Goal: Task Accomplishment & Management: Manage account settings

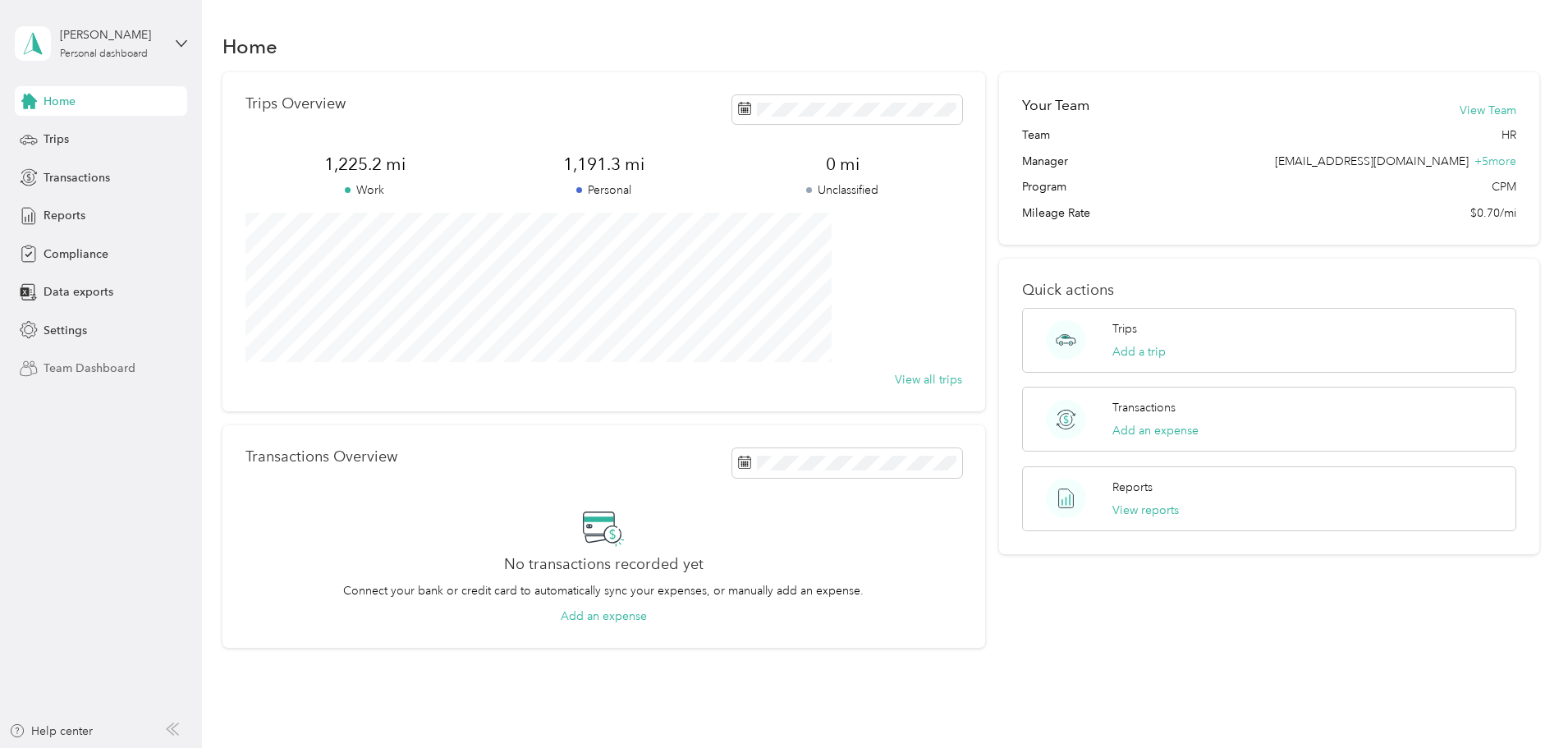
click at [83, 365] on span "Team Dashboard" at bounding box center [90, 368] width 92 height 17
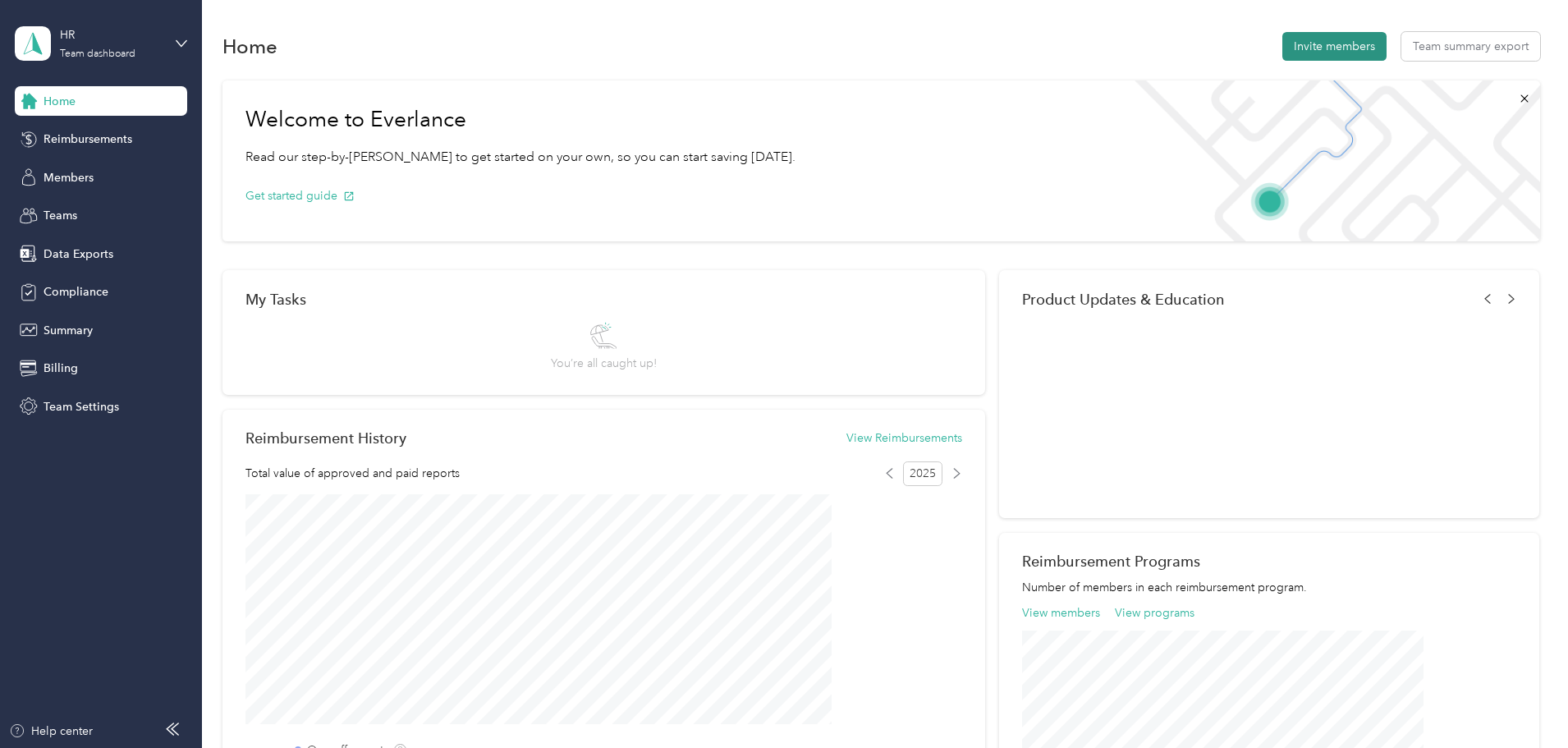
click at [1282, 46] on button "Invite members" at bounding box center [1334, 47] width 104 height 29
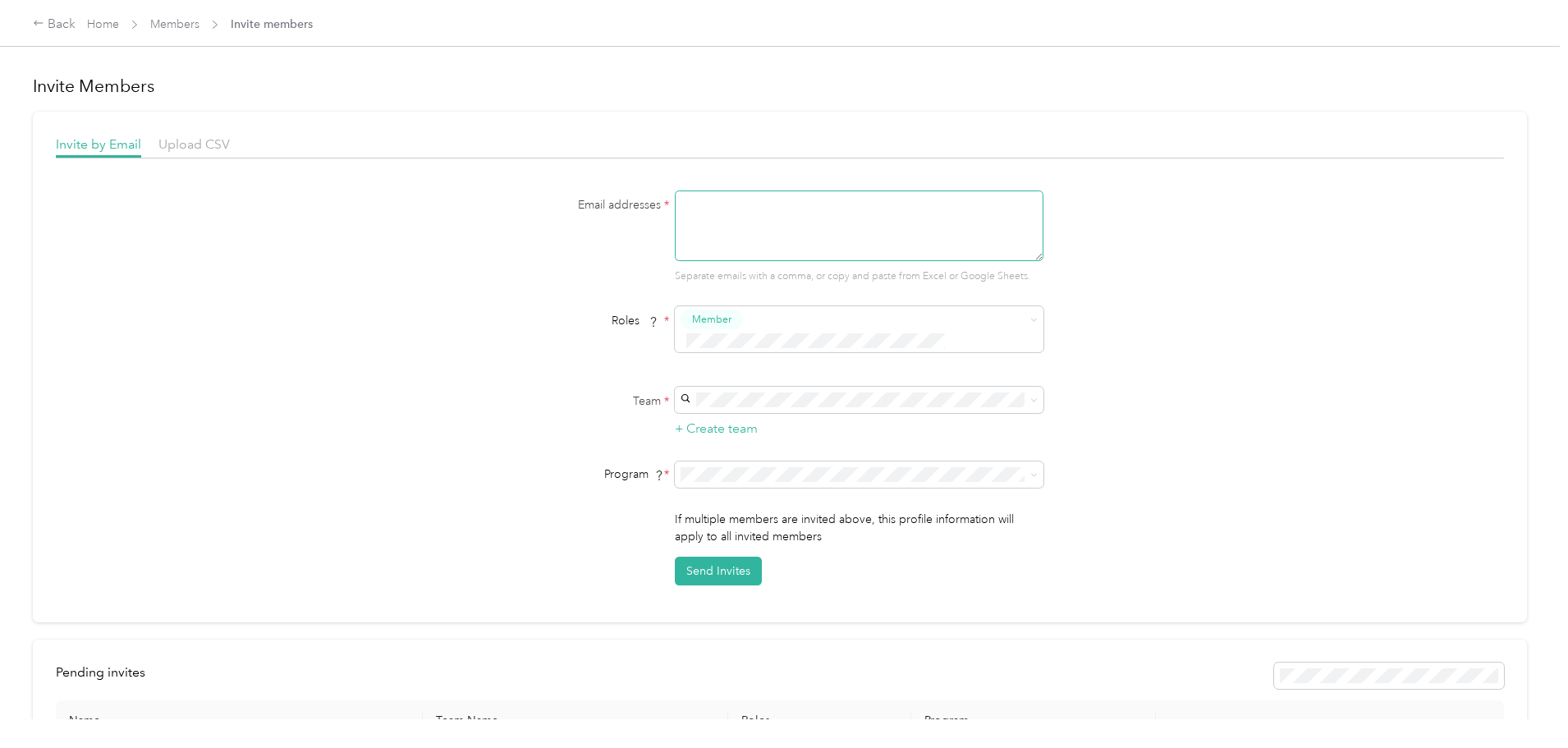
click at [795, 222] on textarea at bounding box center [859, 225] width 368 height 71
paste textarea "michaelcarter@wilfischer.com"
type textarea "michaelcarter@wilfischer.com"
click at [558, 355] on form "Email addresses * michaelcarter@wilfischer.com Separate emails with a comma, or…" at bounding box center [779, 387] width 632 height 395
click at [779, 467] on div "Robby Bowler Robby Bowler" at bounding box center [856, 468] width 345 height 38
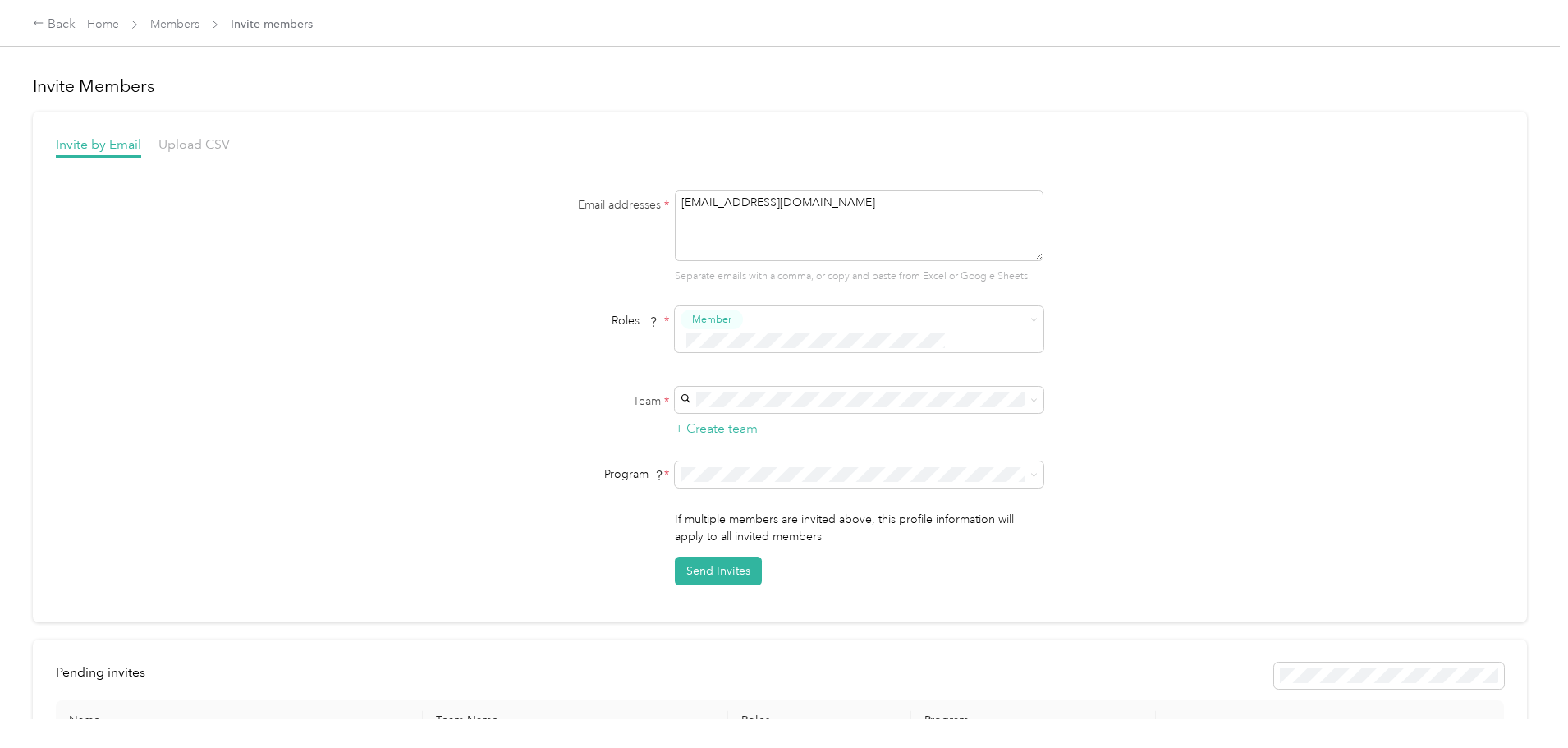
click at [765, 630] on li "CPM (CPM)" at bounding box center [856, 625] width 368 height 29
click at [695, 557] on button "Send Invites" at bounding box center [718, 571] width 87 height 29
click at [75, 26] on div "Back" at bounding box center [55, 24] width 43 height 20
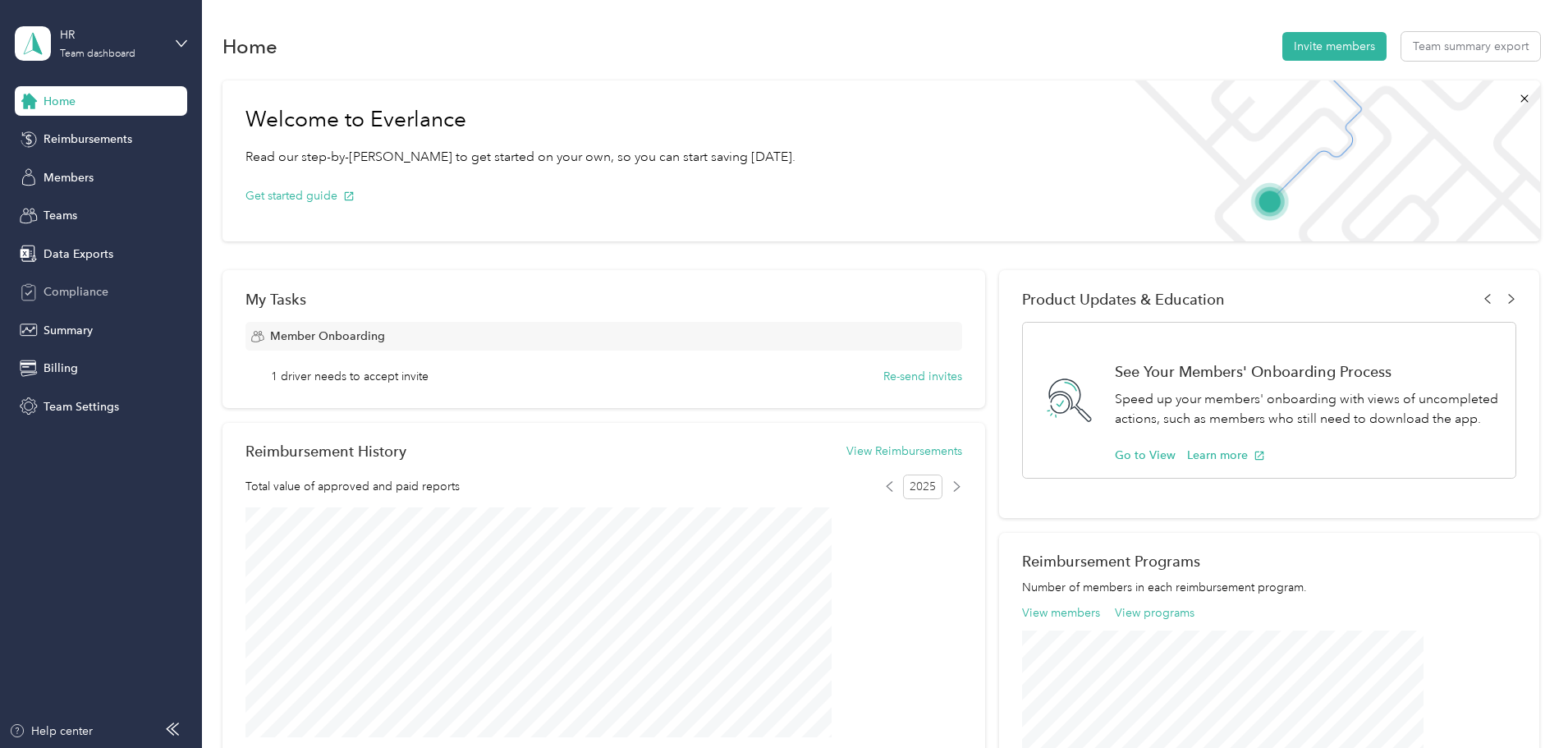
click at [89, 293] on span "Compliance" at bounding box center [76, 291] width 65 height 17
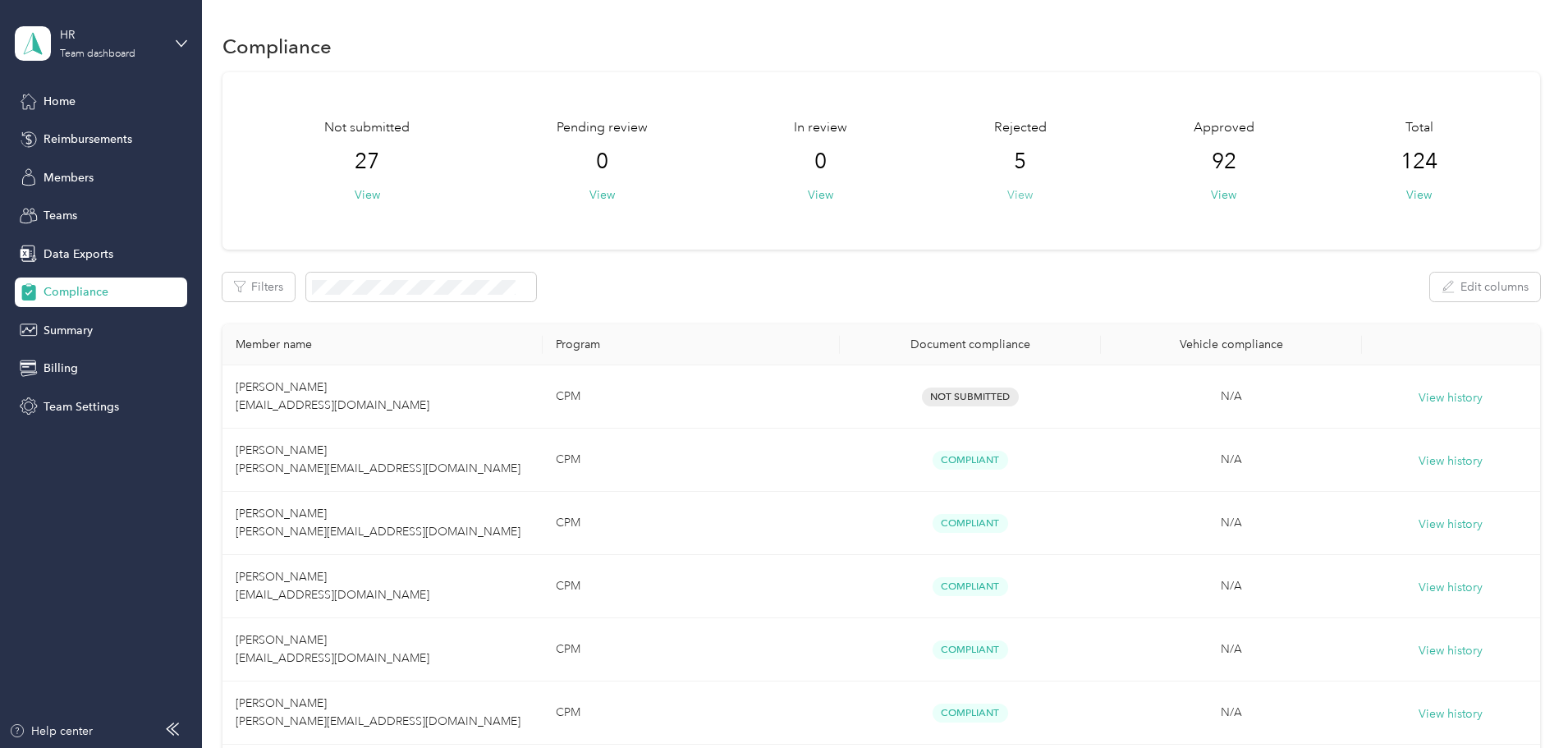
click at [1007, 199] on button "View" at bounding box center [1019, 195] width 25 height 17
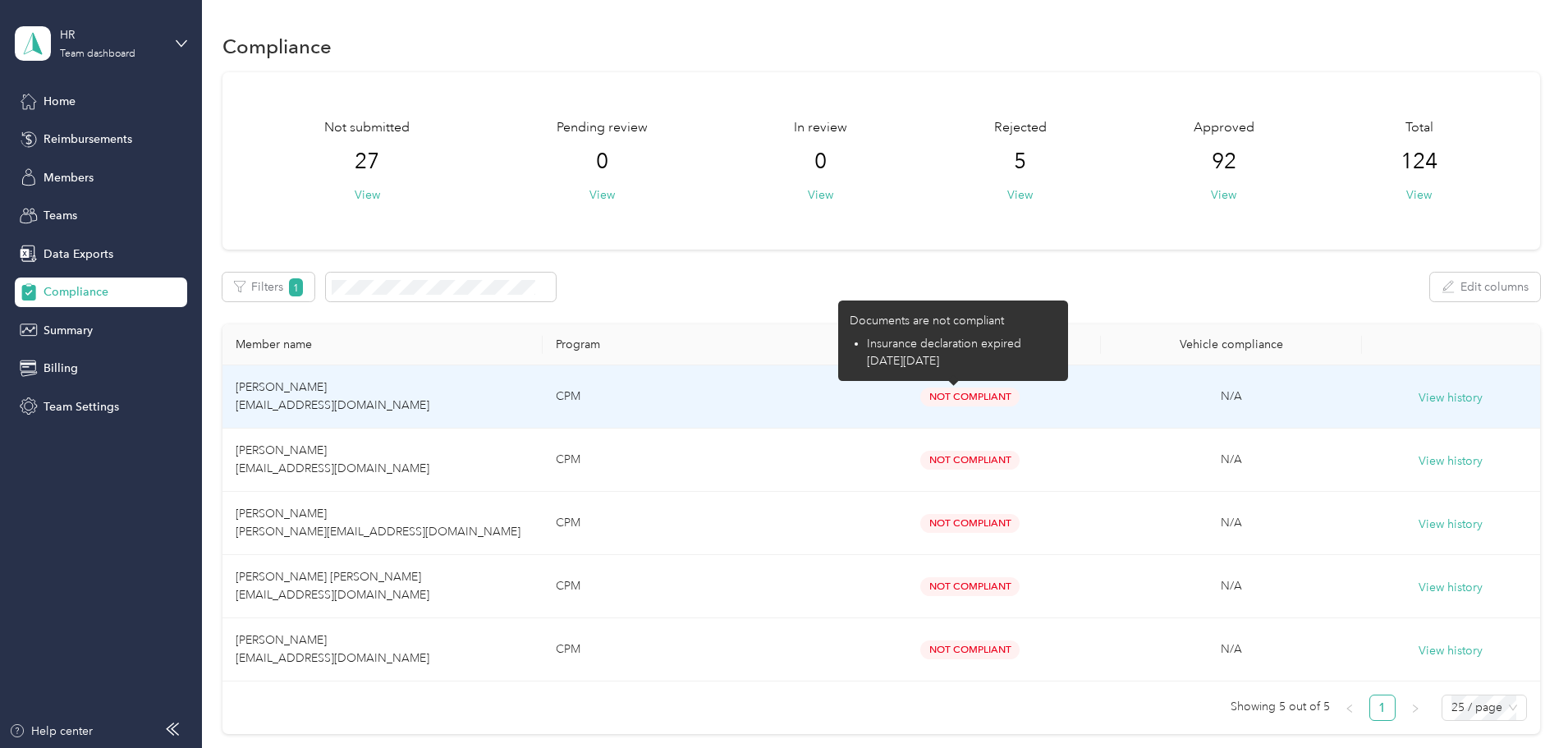
click at [943, 395] on span "Not Compliant" at bounding box center [969, 396] width 100 height 19
click at [409, 413] on td "Gregory M Bolden gregbolden@wilfischer.com" at bounding box center [382, 396] width 320 height 63
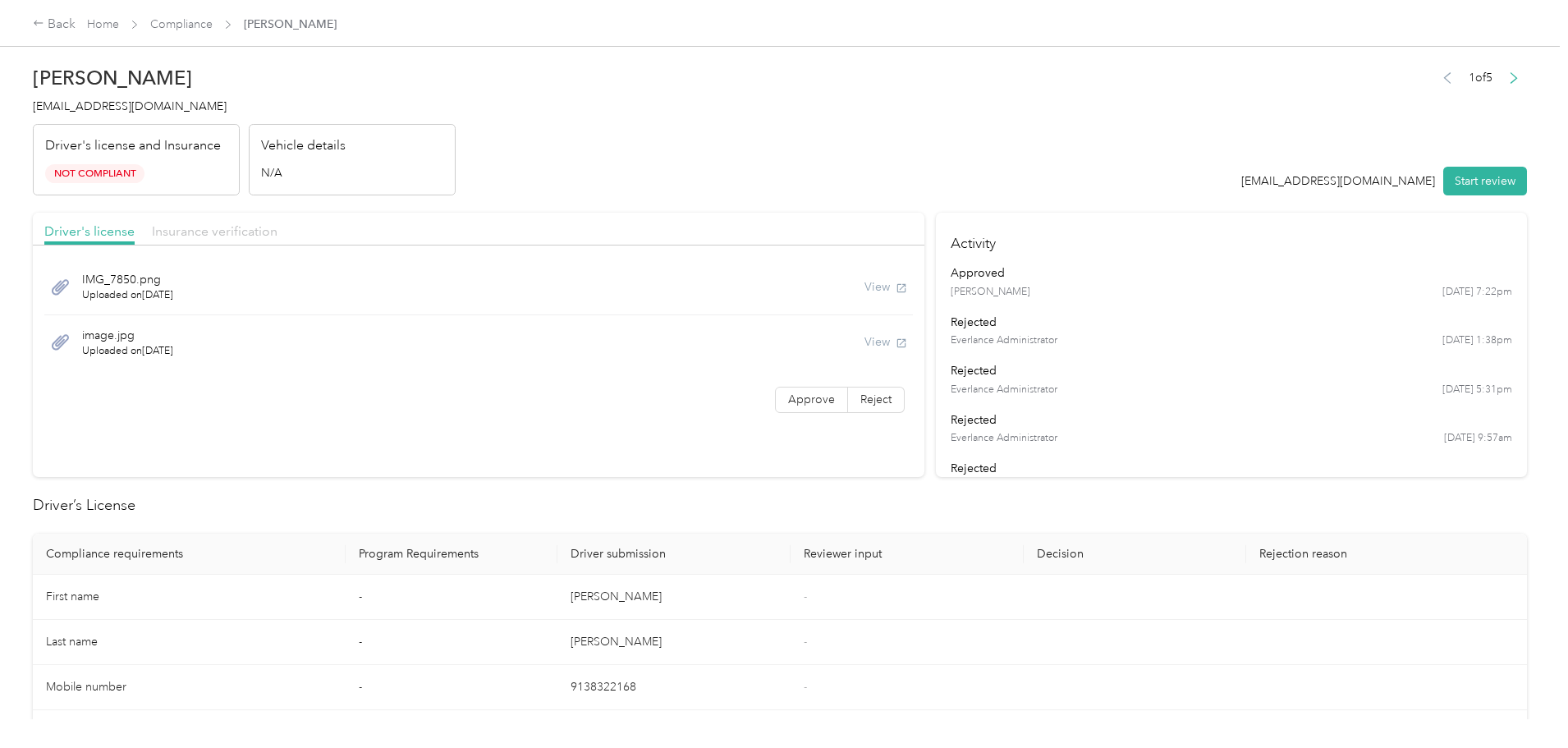
click at [277, 234] on span "Insurance verification" at bounding box center [214, 230] width 126 height 15
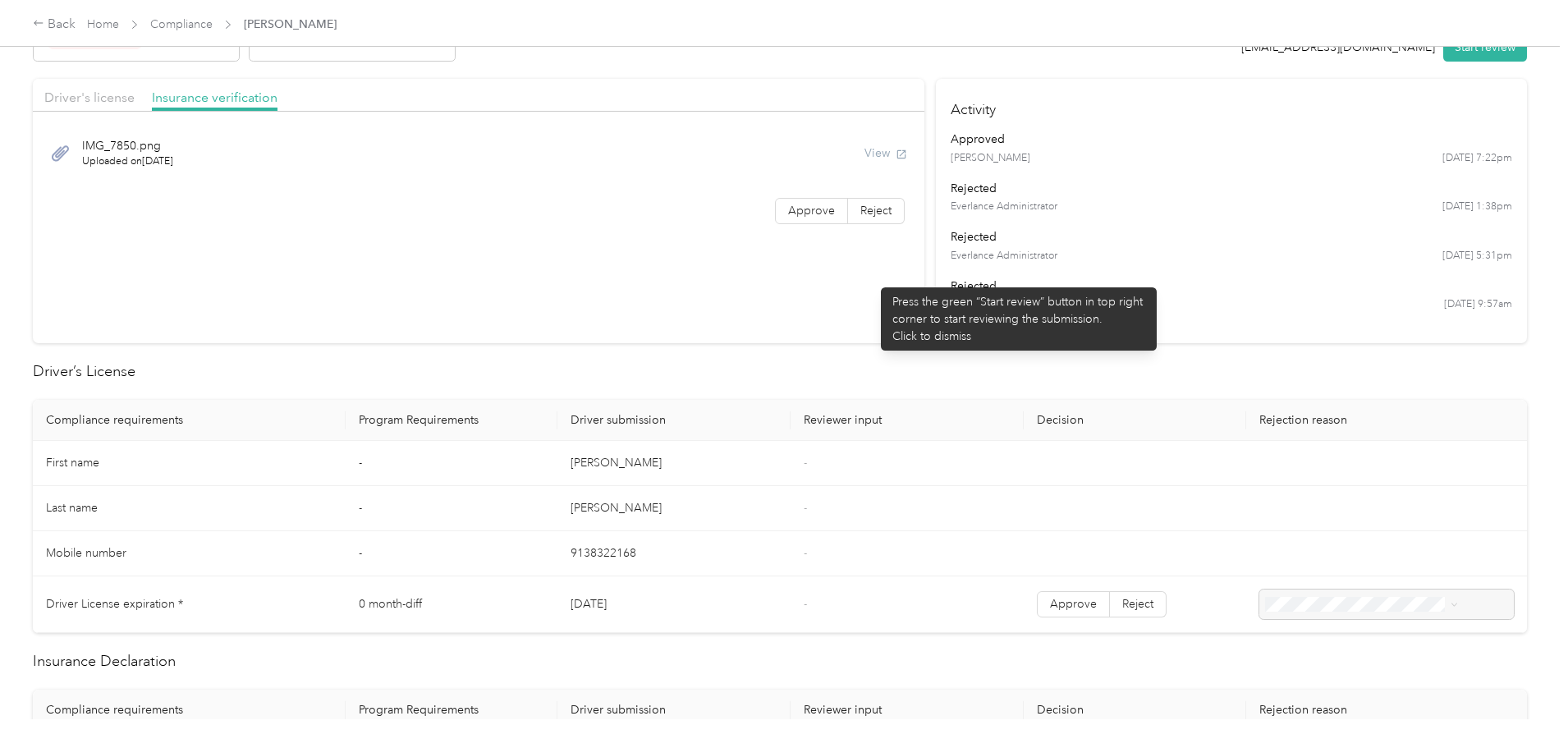
scroll to position [127, 0]
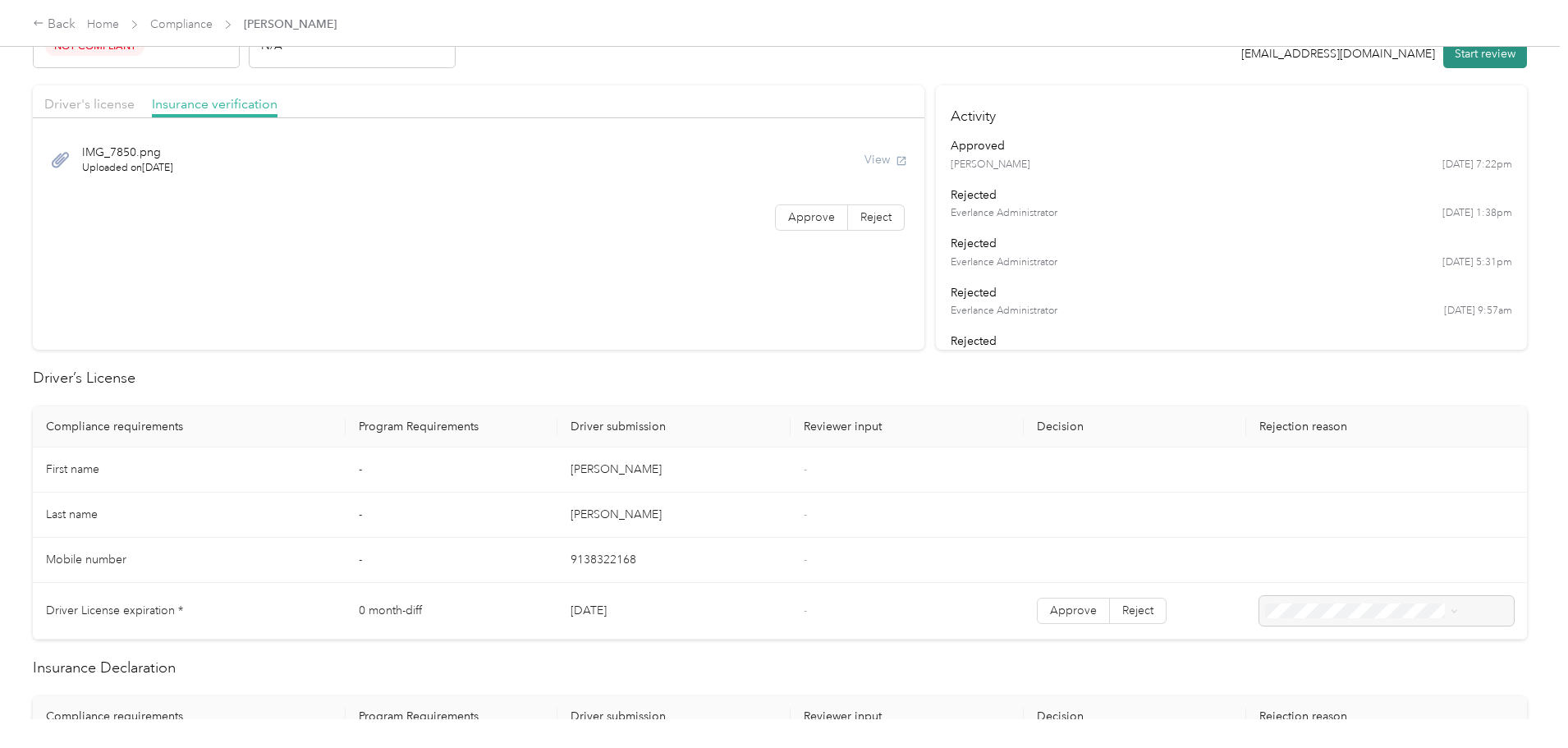
click at [1443, 61] on button "Start review" at bounding box center [1485, 54] width 83 height 29
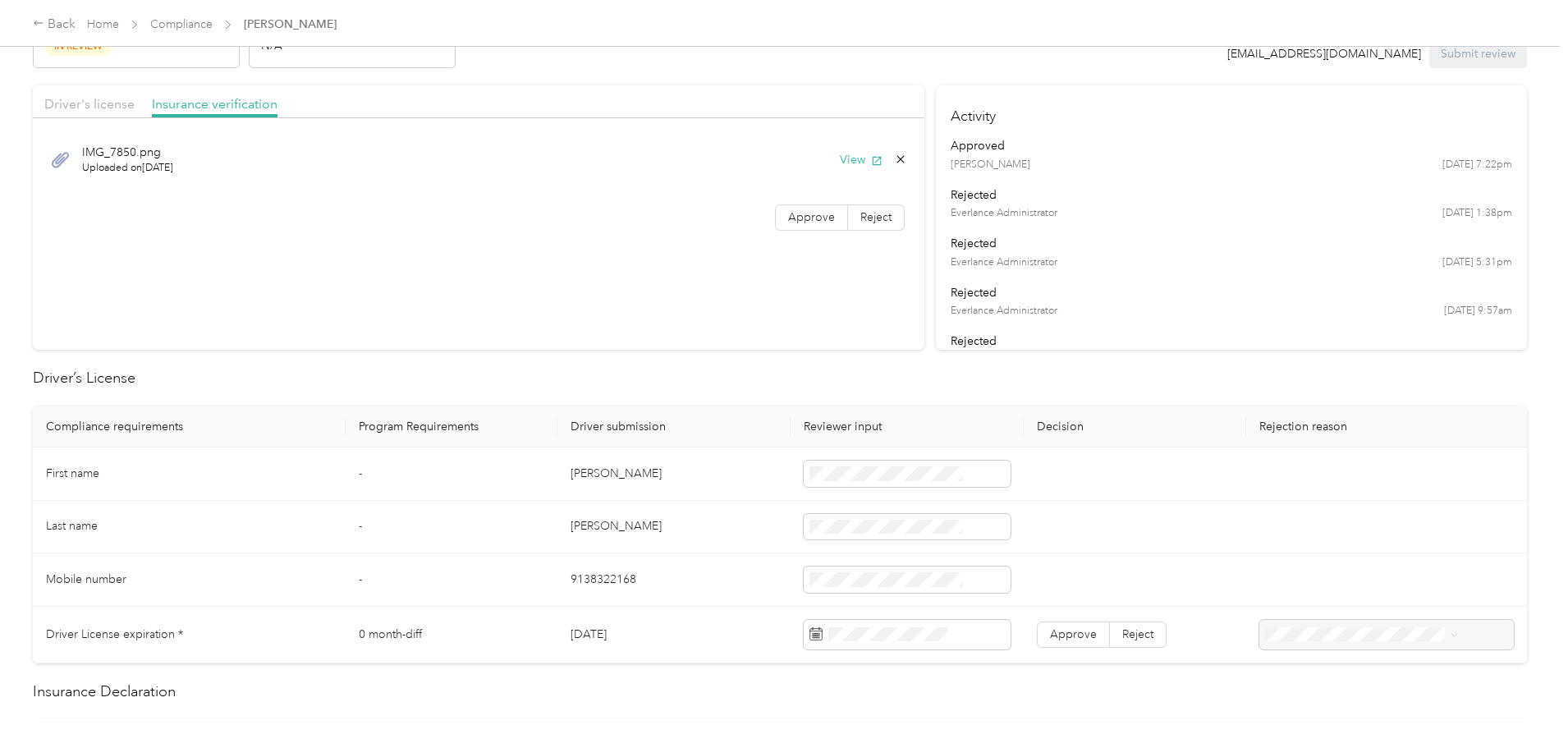
scroll to position [0, 0]
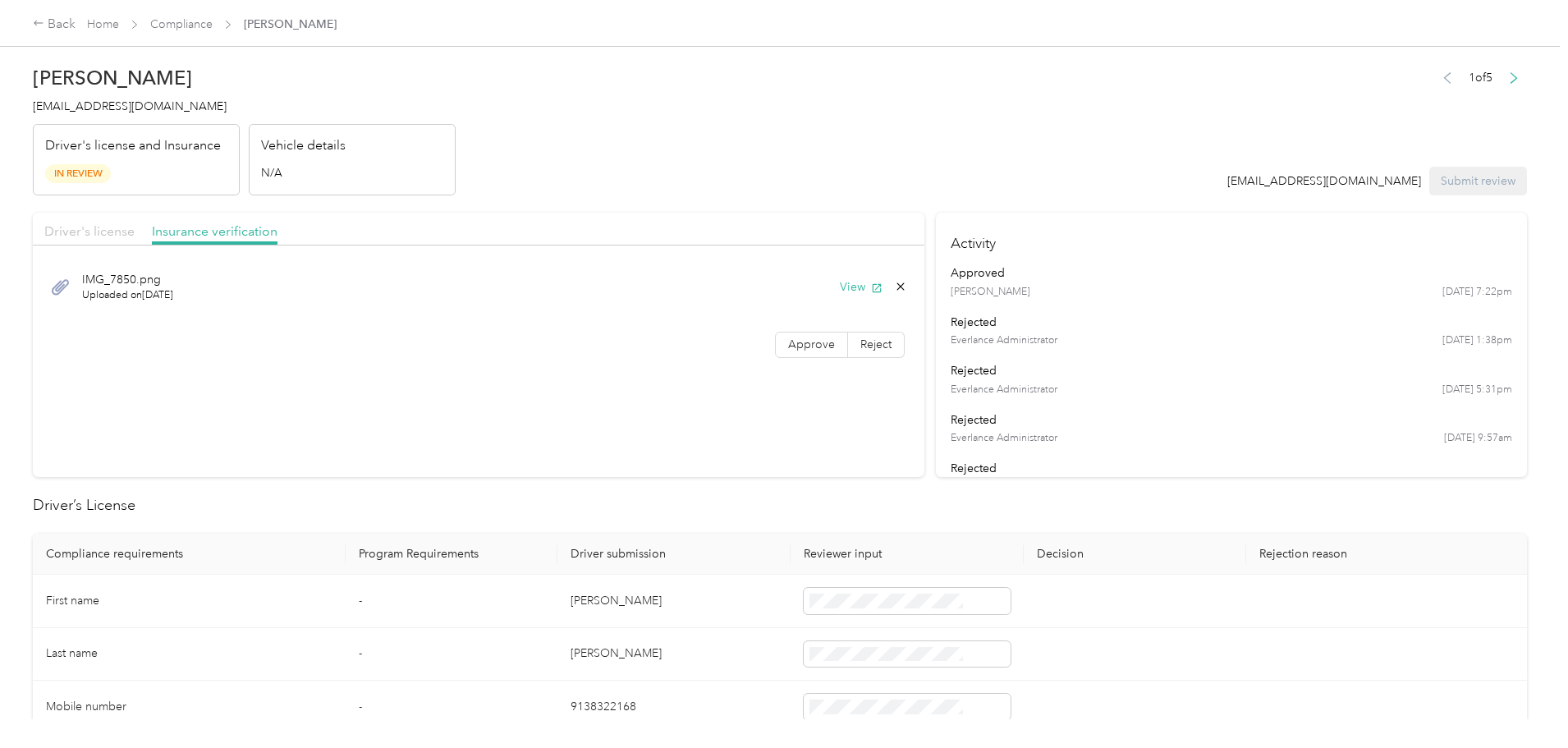
click at [134, 230] on span "Driver's license" at bounding box center [89, 230] width 91 height 15
click at [788, 404] on span "Approve" at bounding box center [811, 400] width 47 height 14
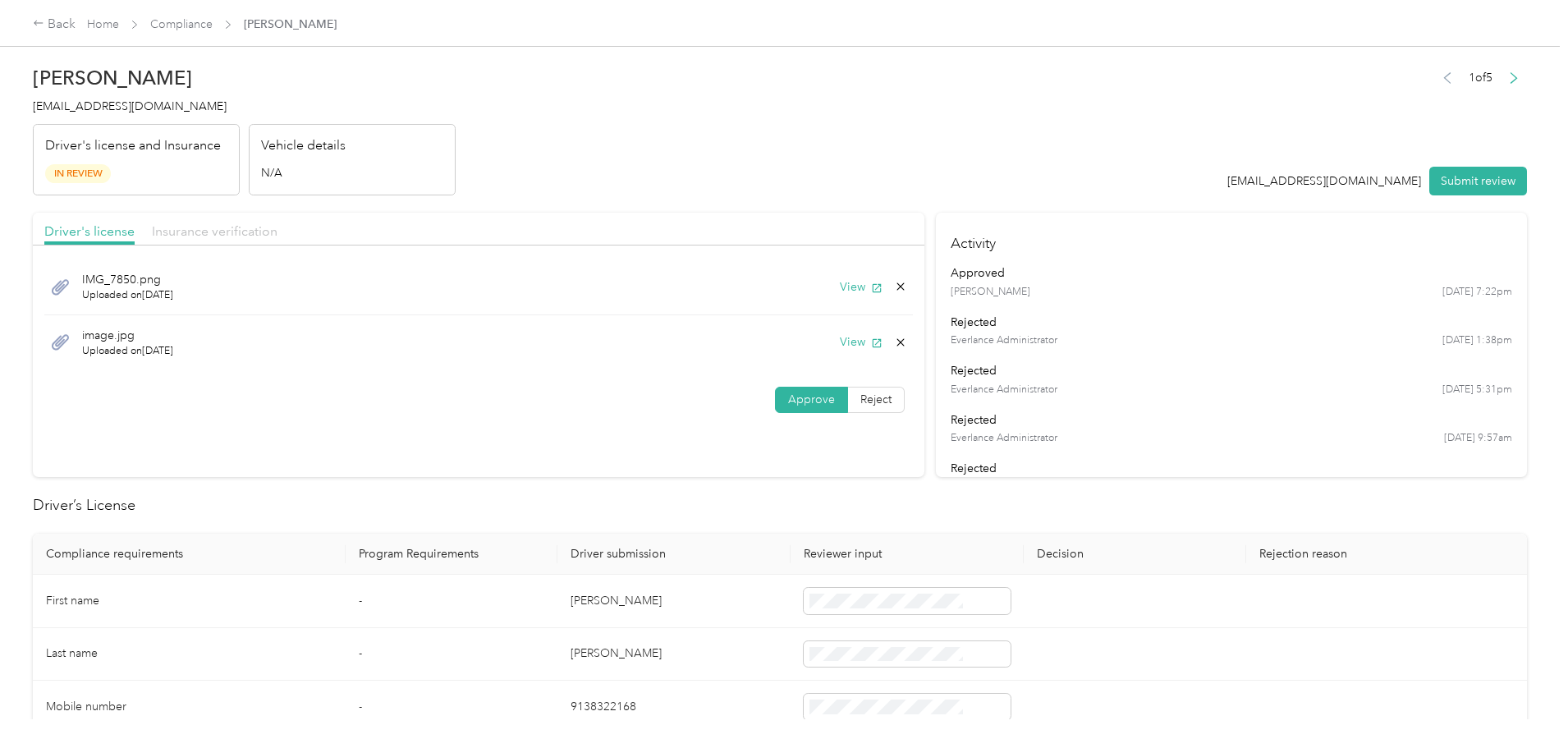
click at [277, 233] on span "Insurance verification" at bounding box center [214, 230] width 126 height 15
click at [792, 351] on span "Approve" at bounding box center [811, 344] width 47 height 14
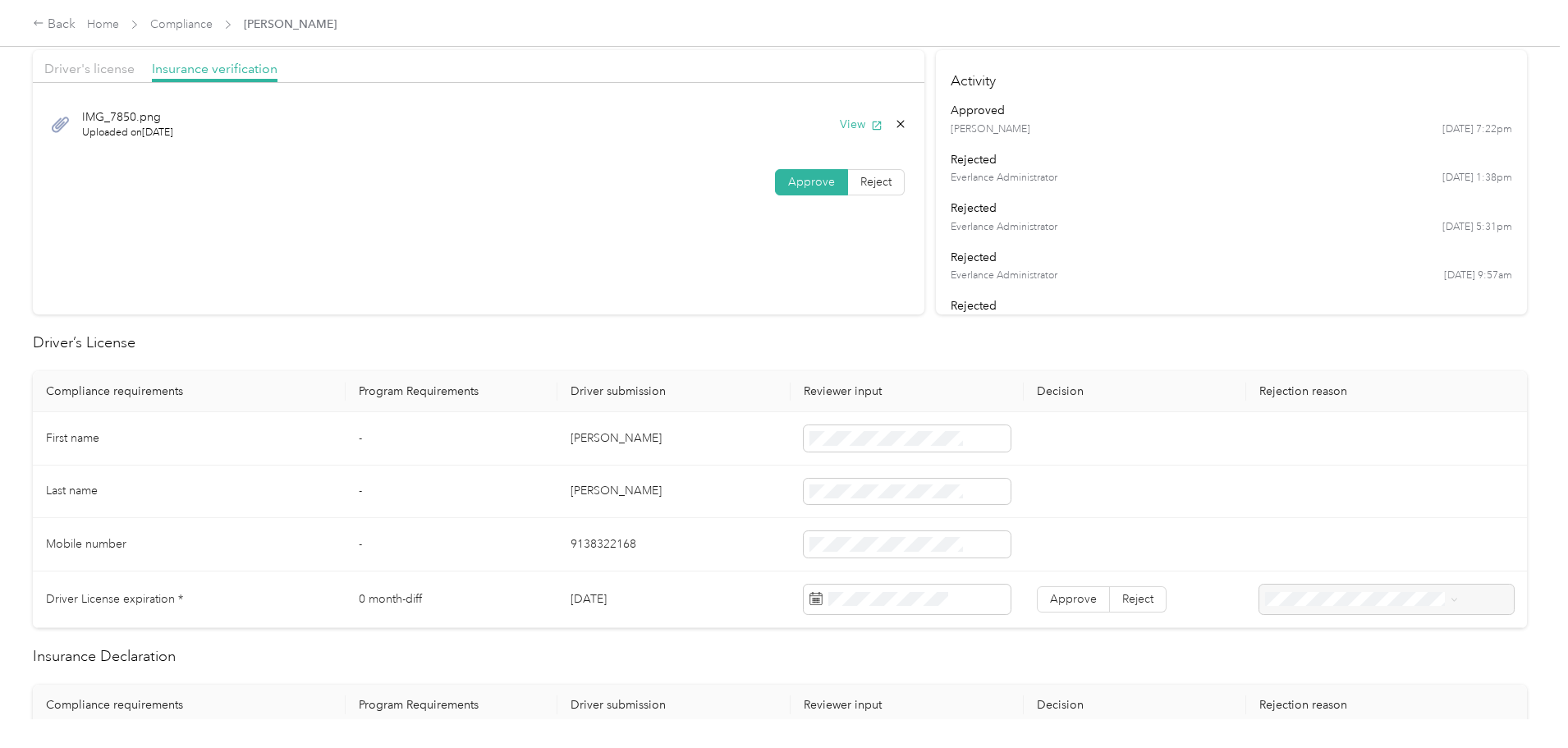
scroll to position [164, 0]
click at [1105, 474] on td at bounding box center [1135, 491] width 222 height 54
click at [1050, 598] on span "Approve" at bounding box center [1073, 597] width 47 height 14
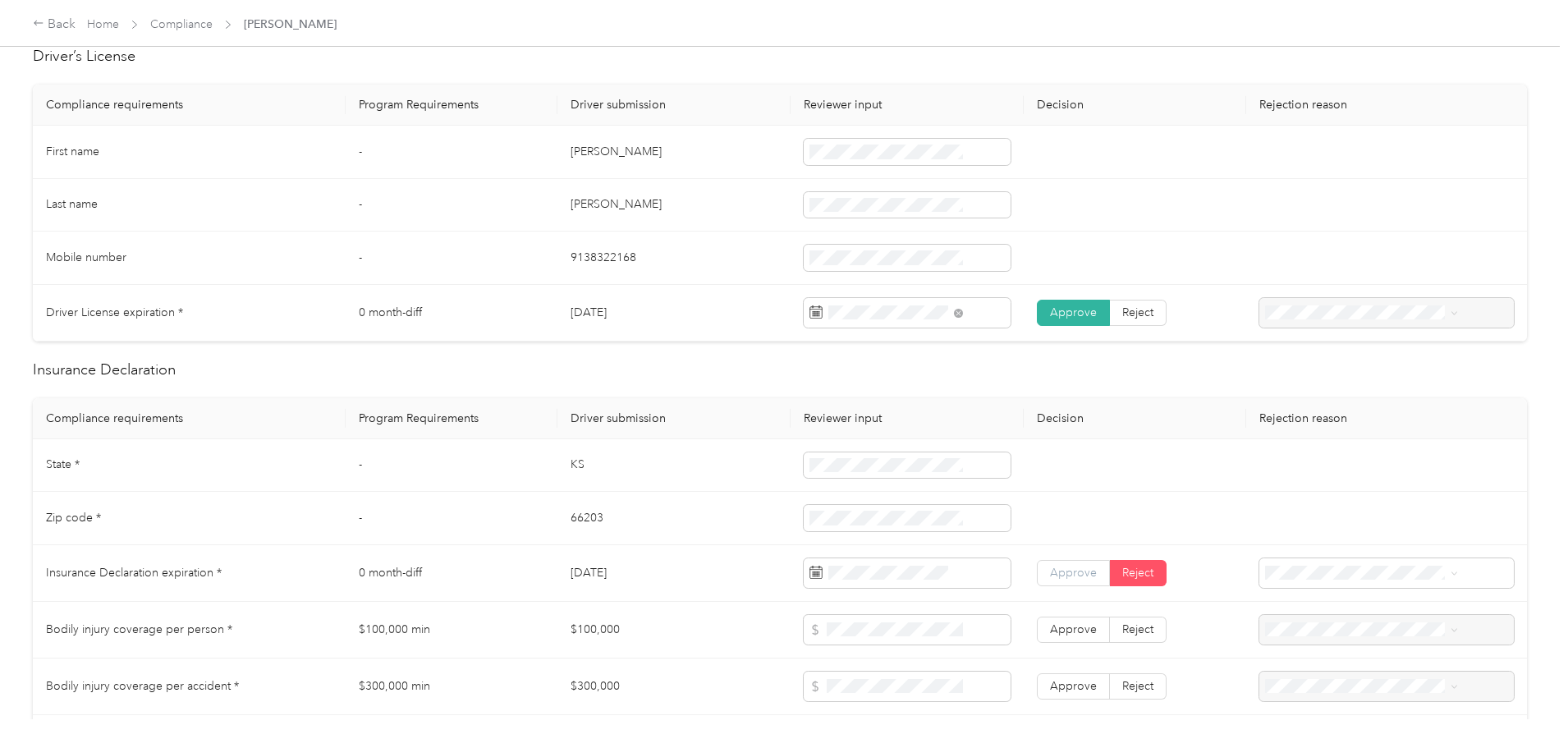
scroll to position [492, 0]
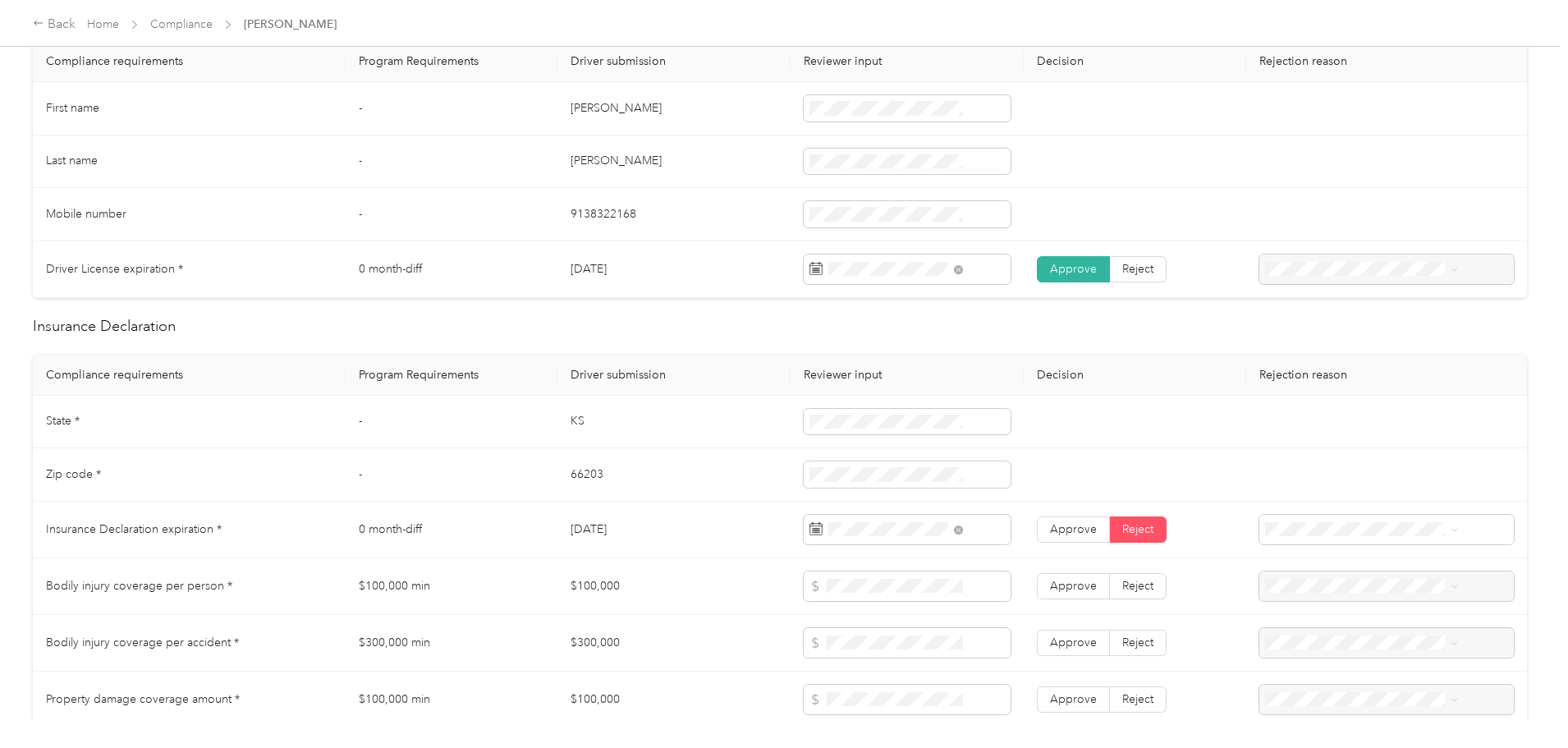
click at [1154, 419] on td at bounding box center [1135, 422] width 222 height 54
click at [1036, 540] on label "Approve" at bounding box center [1072, 529] width 73 height 26
click at [1036, 587] on label "Approve" at bounding box center [1072, 586] width 73 height 26
click at [1050, 641] on span "Approve" at bounding box center [1073, 643] width 47 height 14
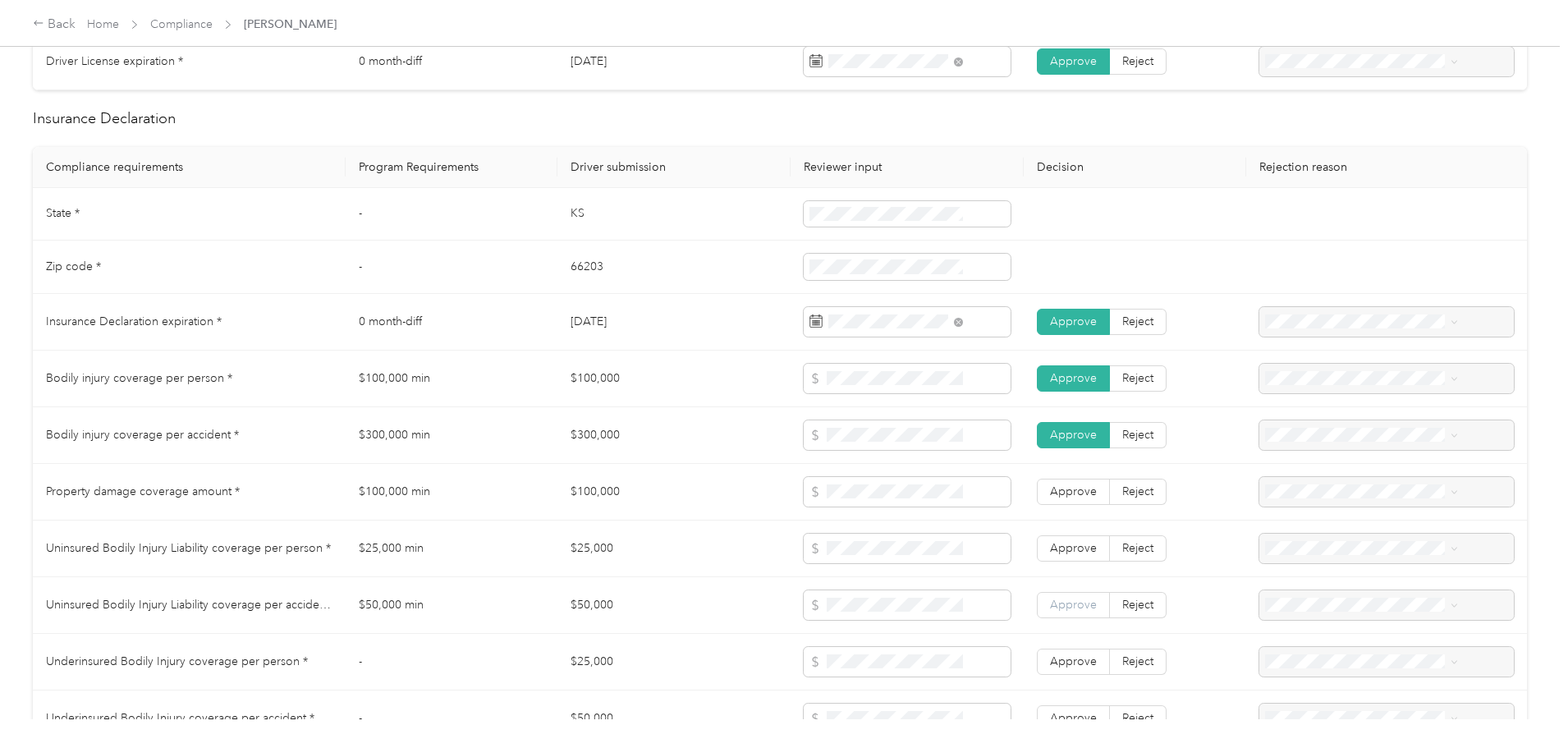
scroll to position [739, 0]
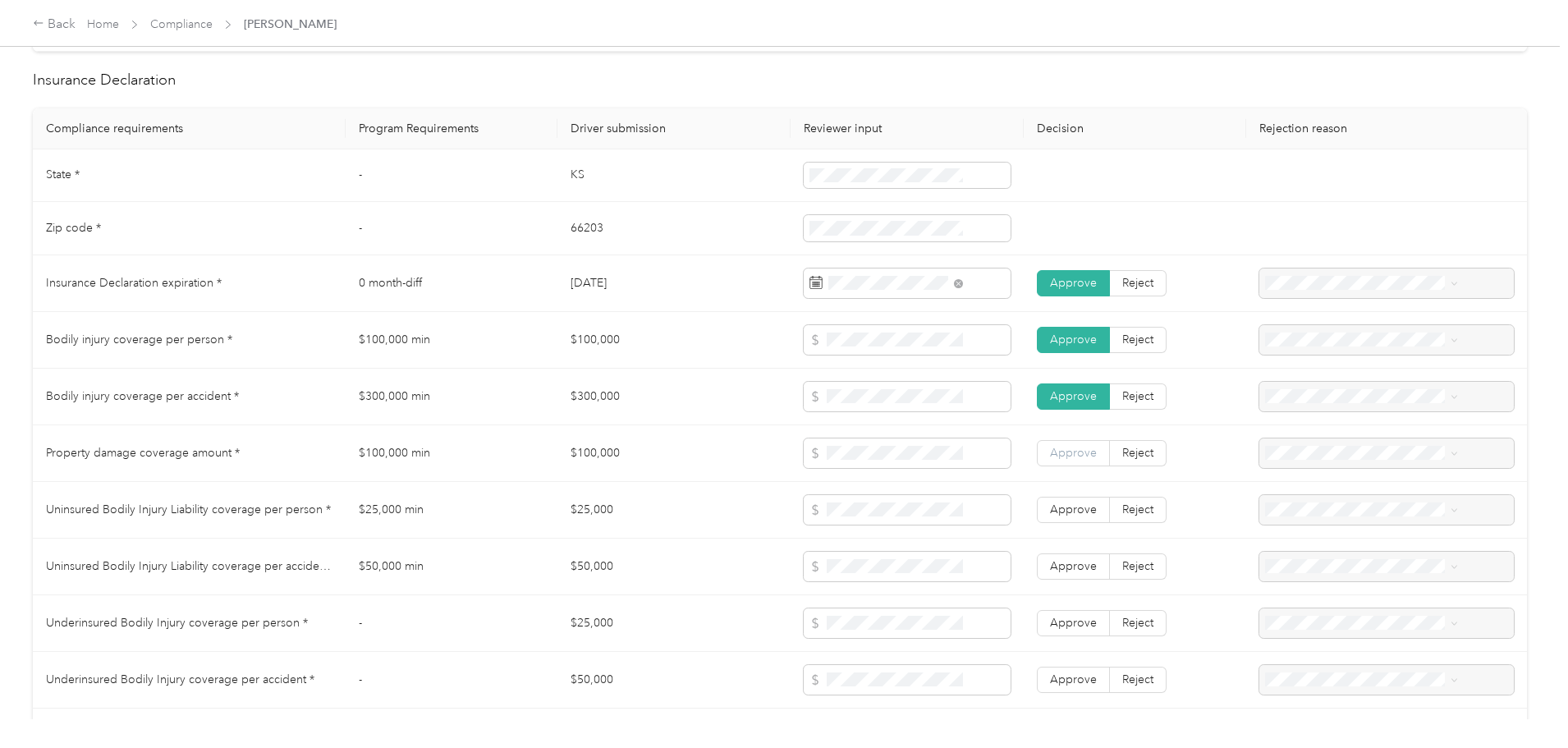
click at [1050, 450] on span "Approve" at bounding box center [1073, 453] width 47 height 14
click at [1050, 509] on span "Approve" at bounding box center [1073, 509] width 47 height 14
click at [1050, 563] on span "Approve" at bounding box center [1073, 566] width 47 height 14
click at [1050, 618] on span "Approve" at bounding box center [1073, 623] width 47 height 14
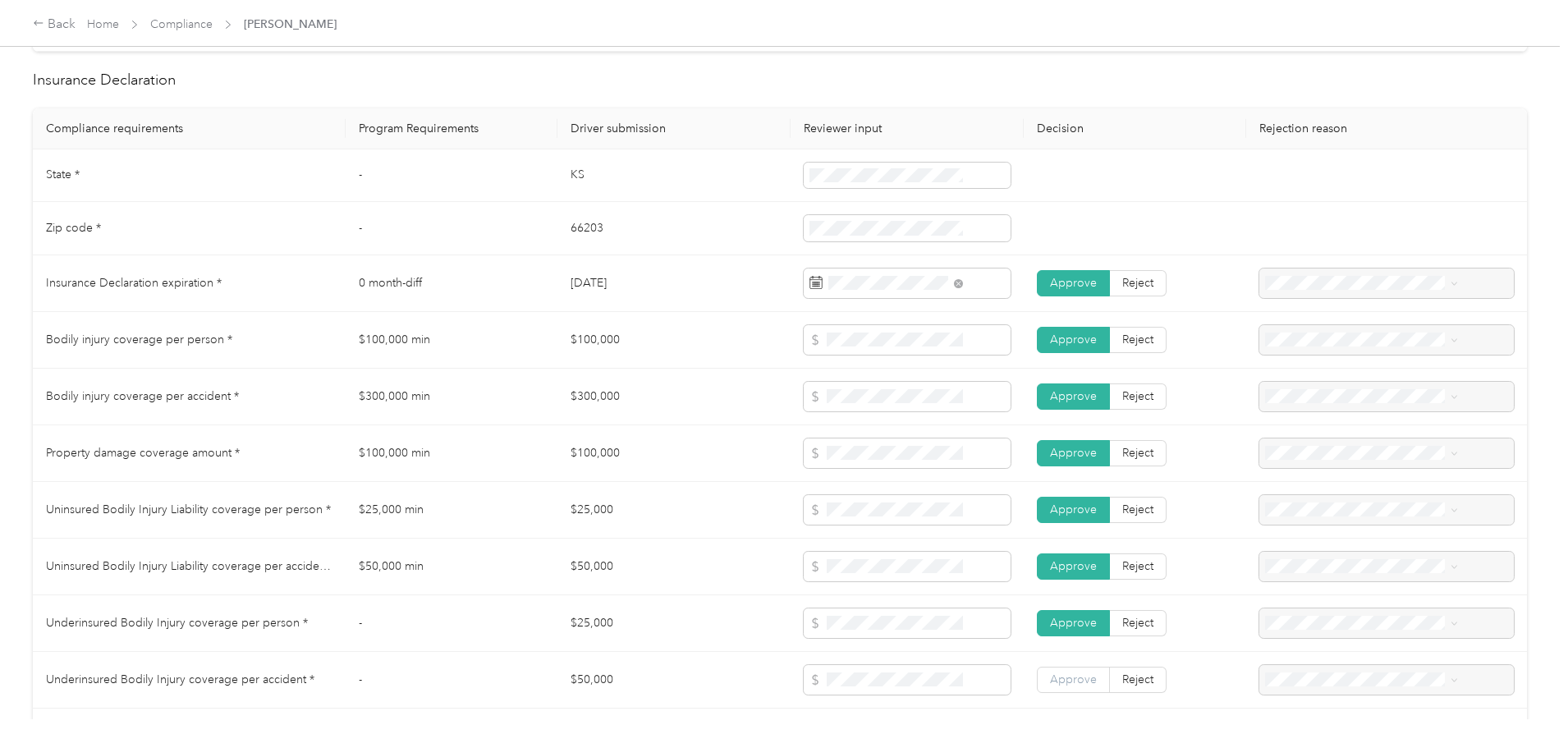
click at [1050, 682] on span "Approve" at bounding box center [1073, 680] width 47 height 14
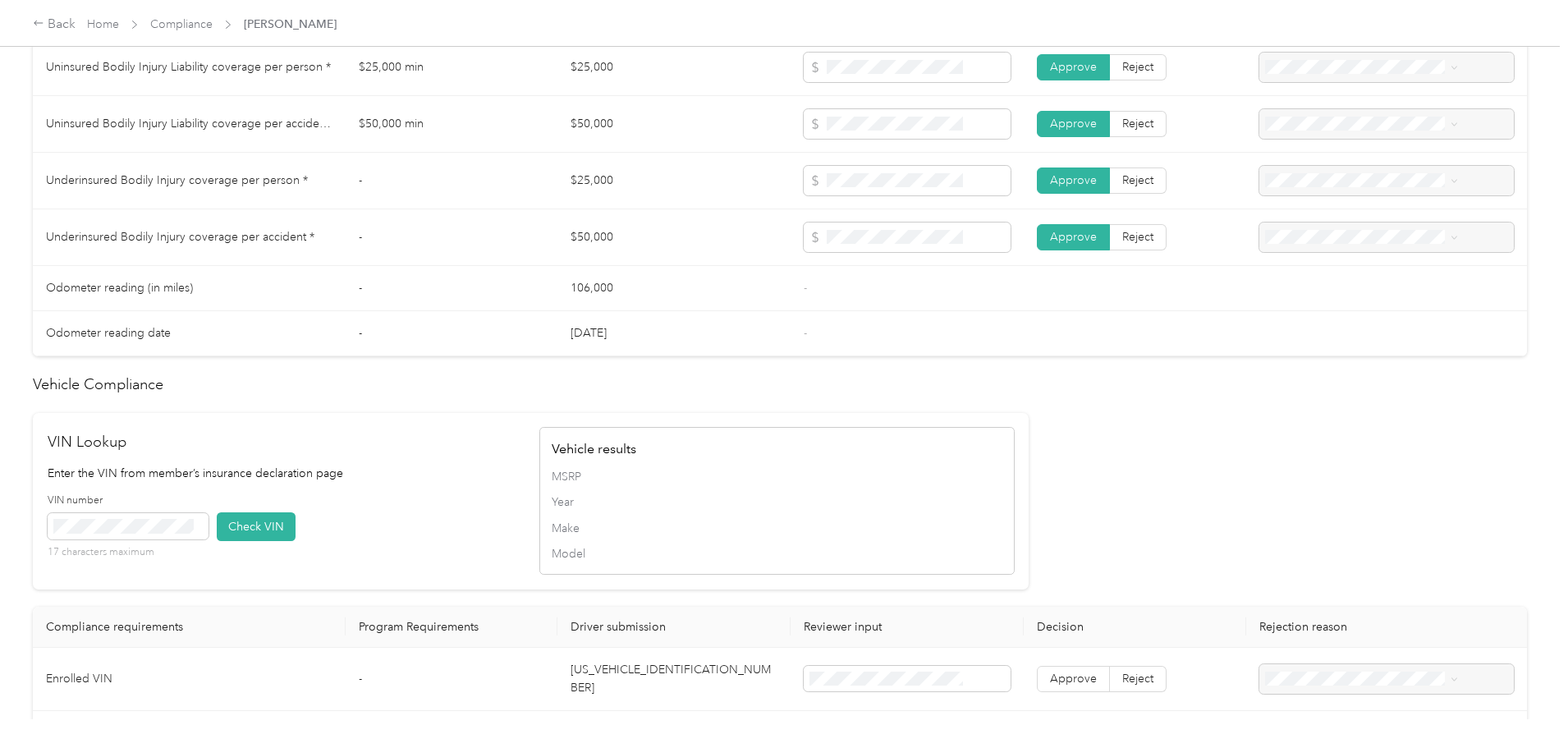
scroll to position [1231, 0]
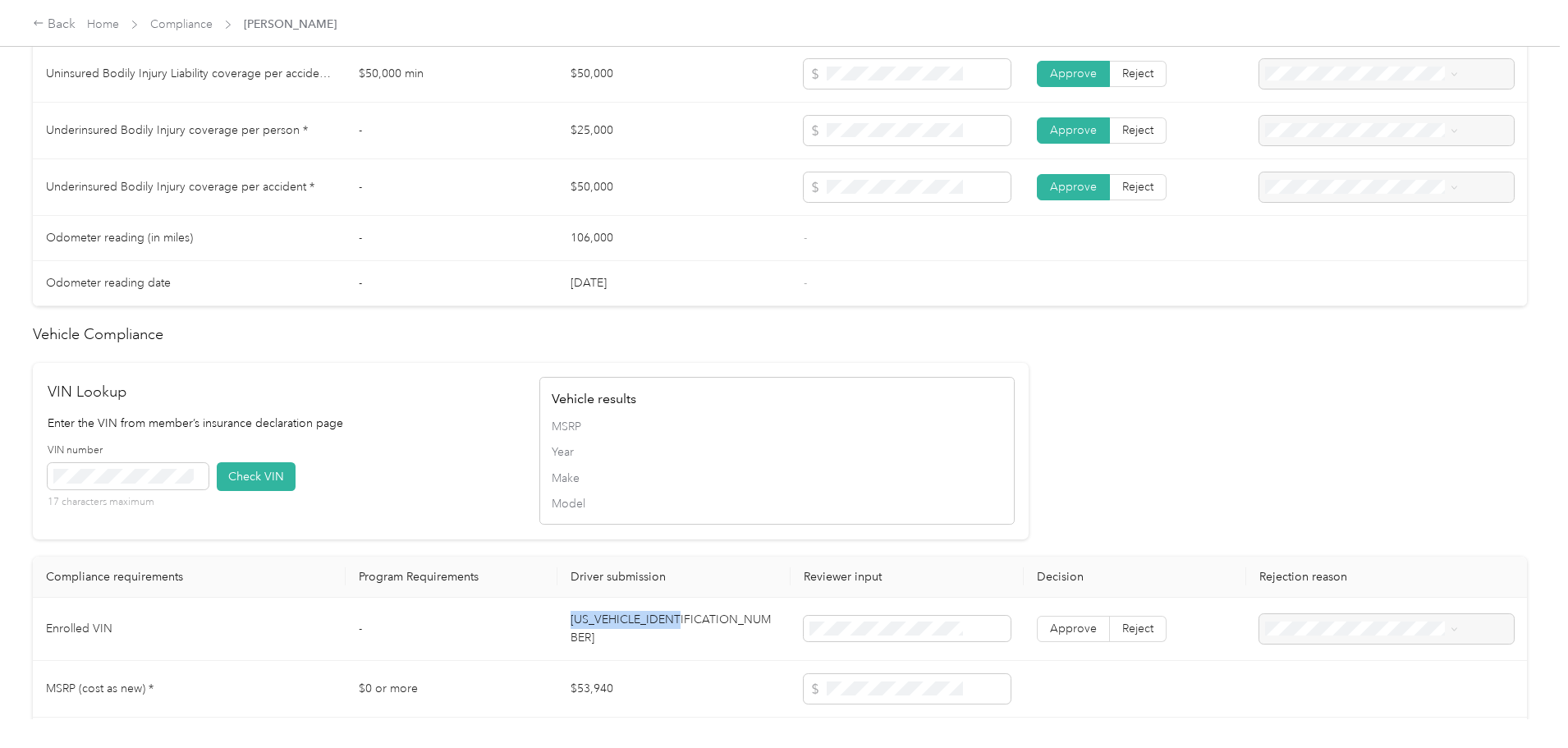
drag, startPoint x: 757, startPoint y: 627, endPoint x: 594, endPoint y: 639, distance: 163.4
click at [594, 639] on td "1FM5K8HT2JGC04543" at bounding box center [674, 630] width 233 height 63
copy td "1FM5K8HT2JGC04543"
click at [209, 485] on span at bounding box center [127, 475] width 160 height 26
click at [296, 470] on button "Check VIN" at bounding box center [256, 476] width 79 height 29
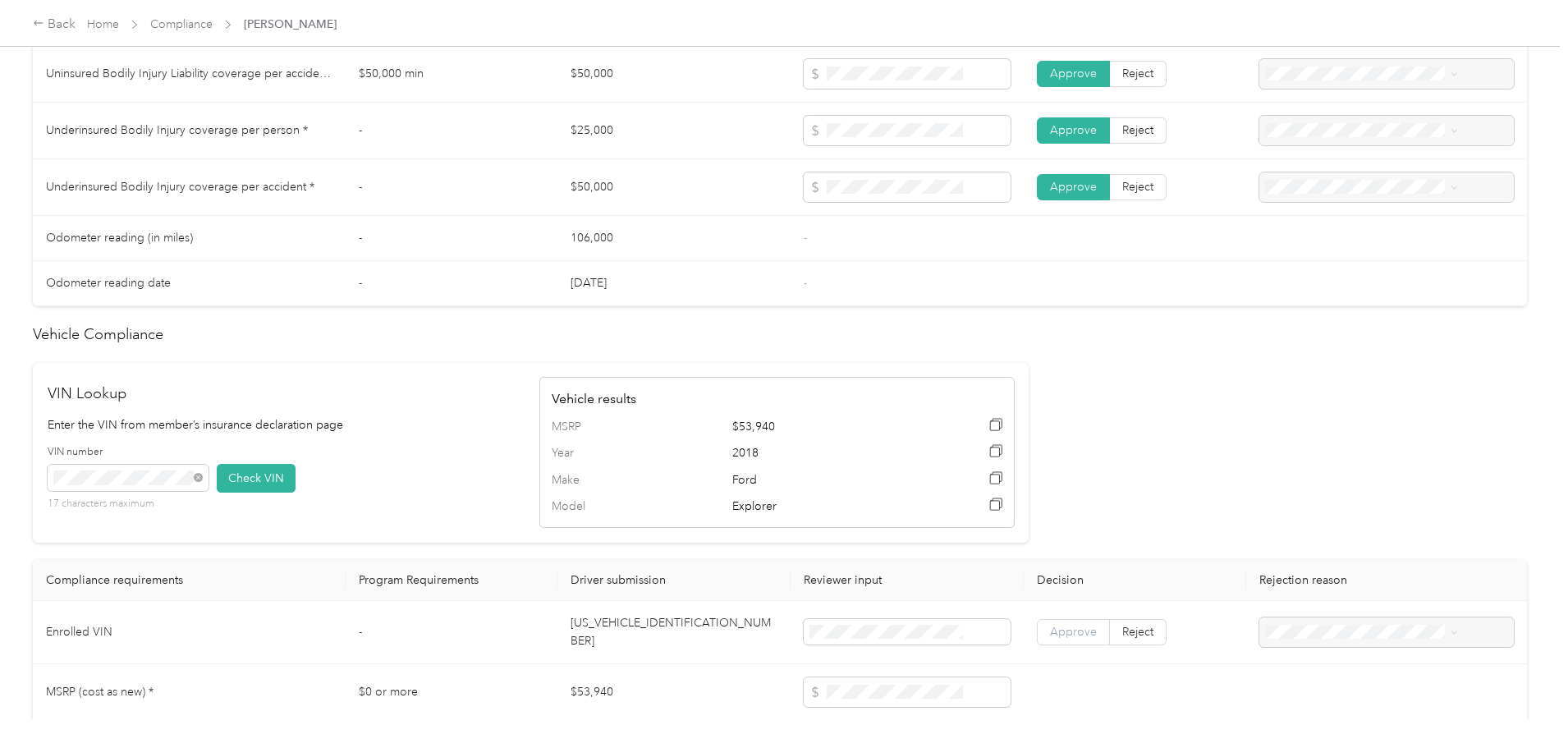
click at [1050, 629] on span "Approve" at bounding box center [1073, 632] width 47 height 14
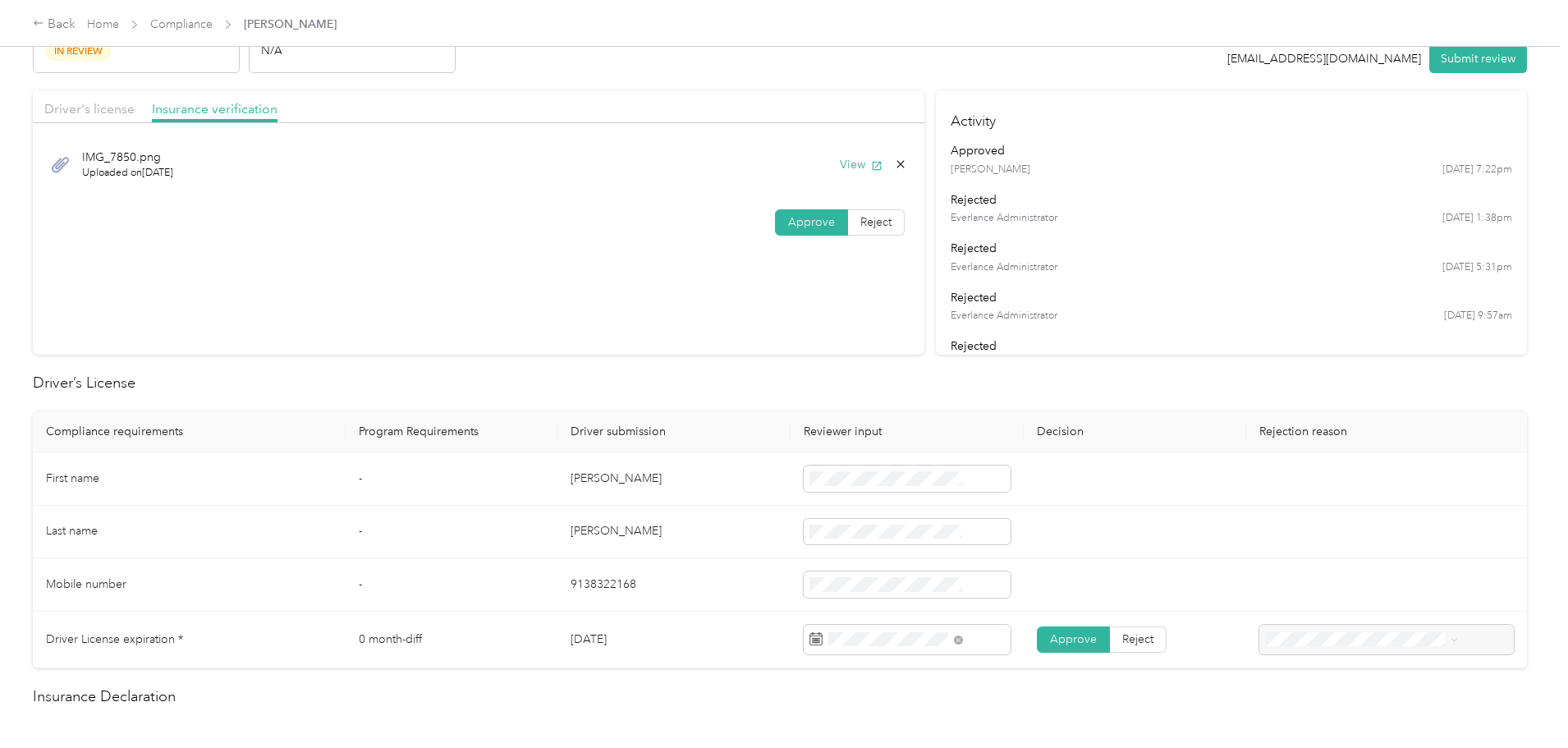
scroll to position [0, 0]
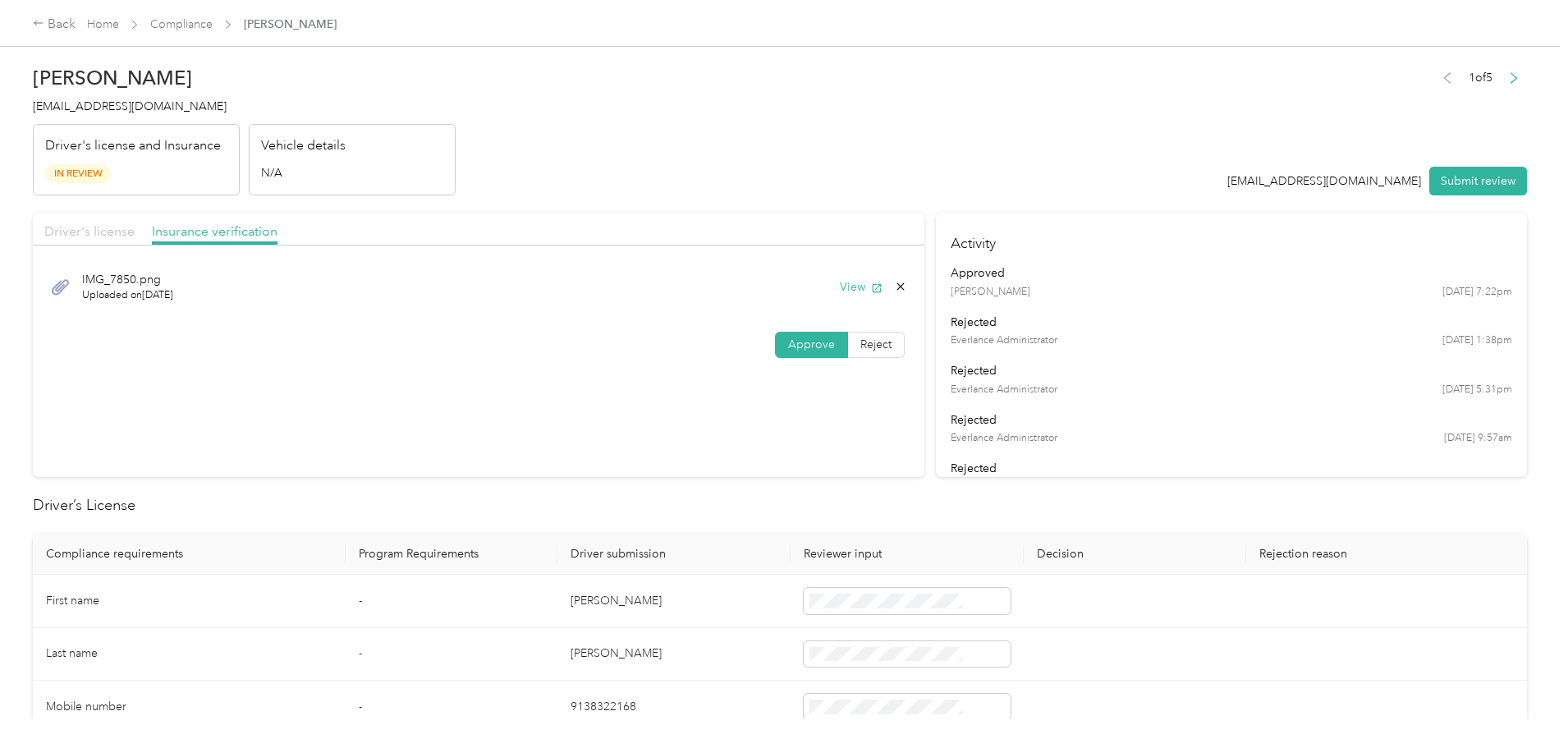
click at [134, 231] on span "Driver's license" at bounding box center [89, 230] width 91 height 15
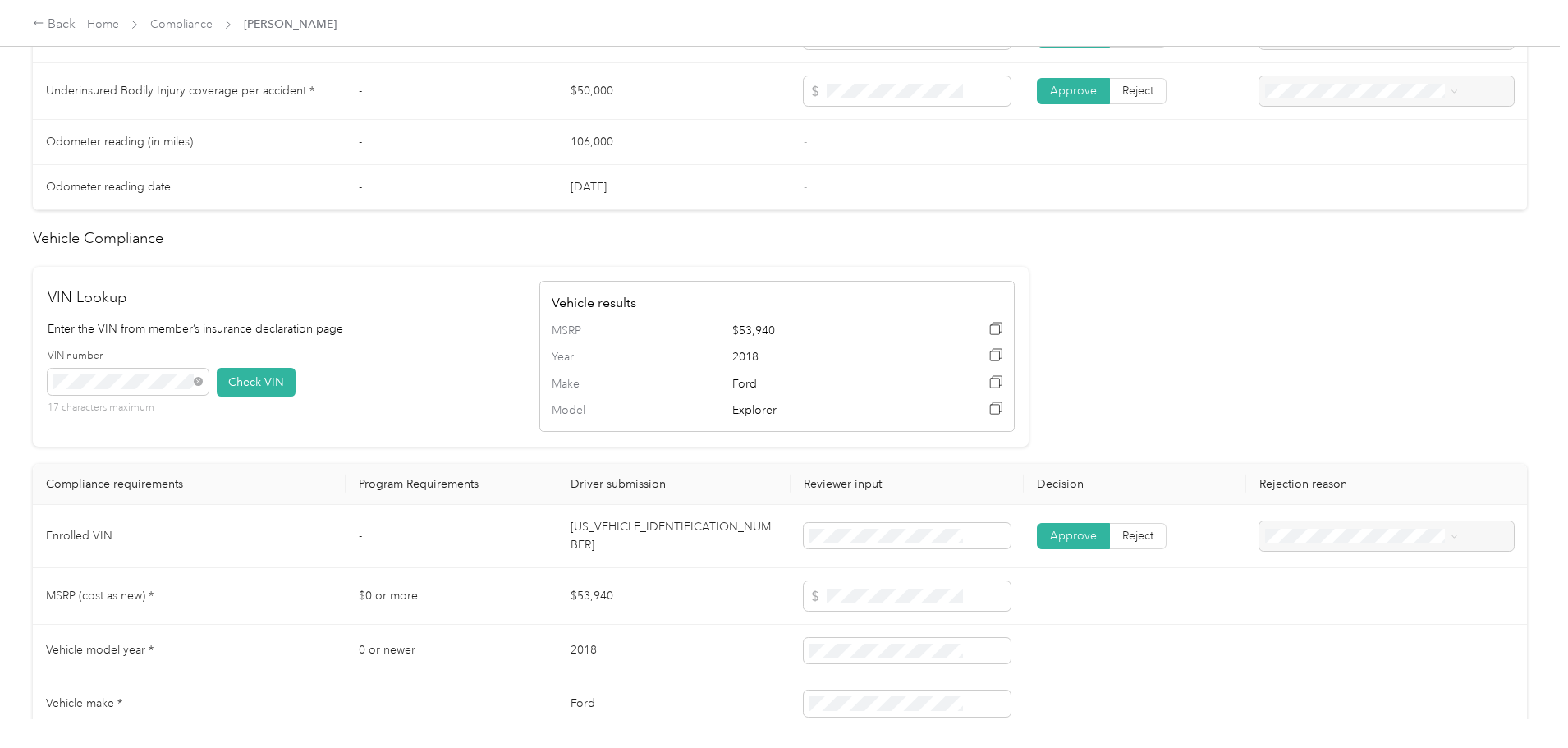
scroll to position [1518, 0]
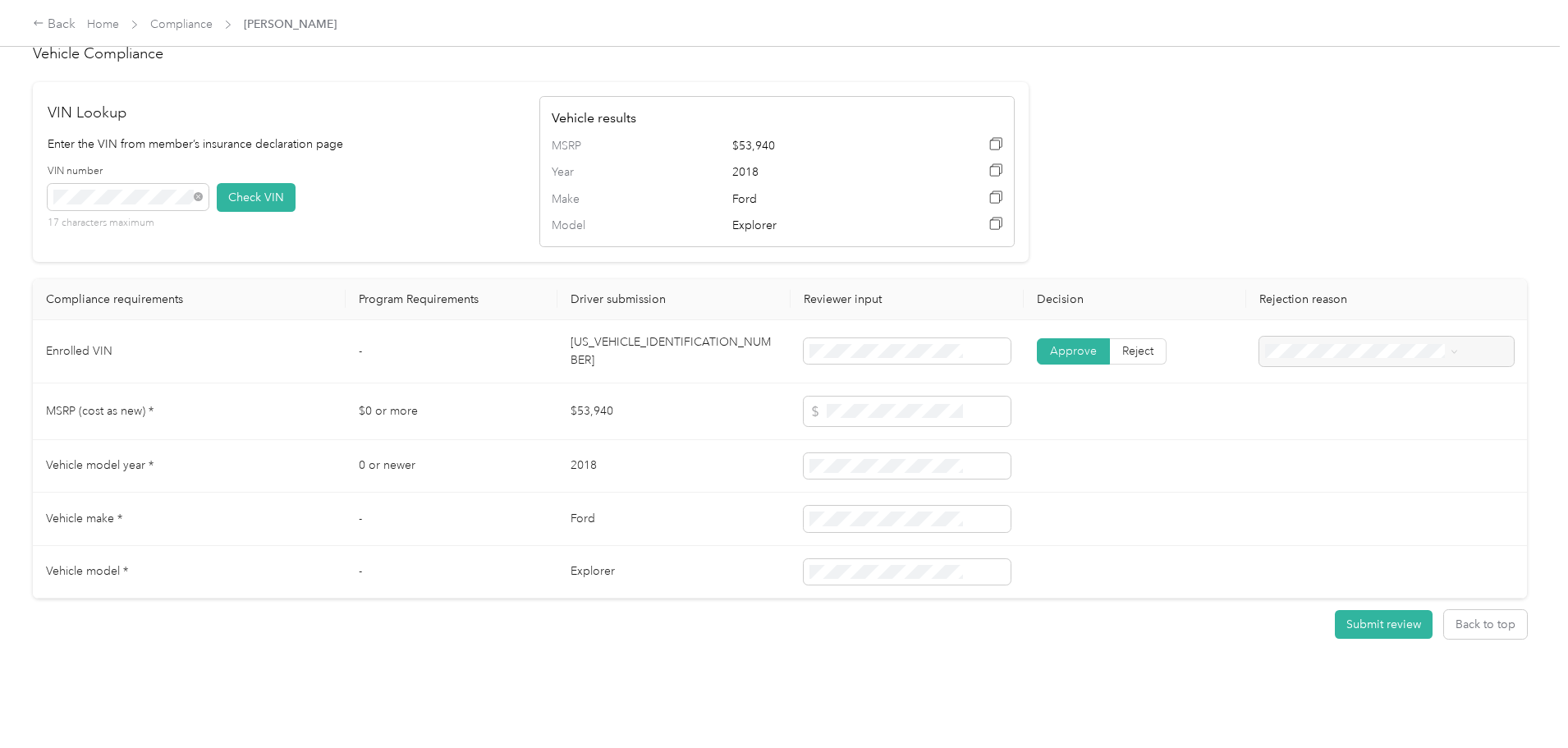
click at [1335, 610] on button "Submit review" at bounding box center [1383, 624] width 98 height 29
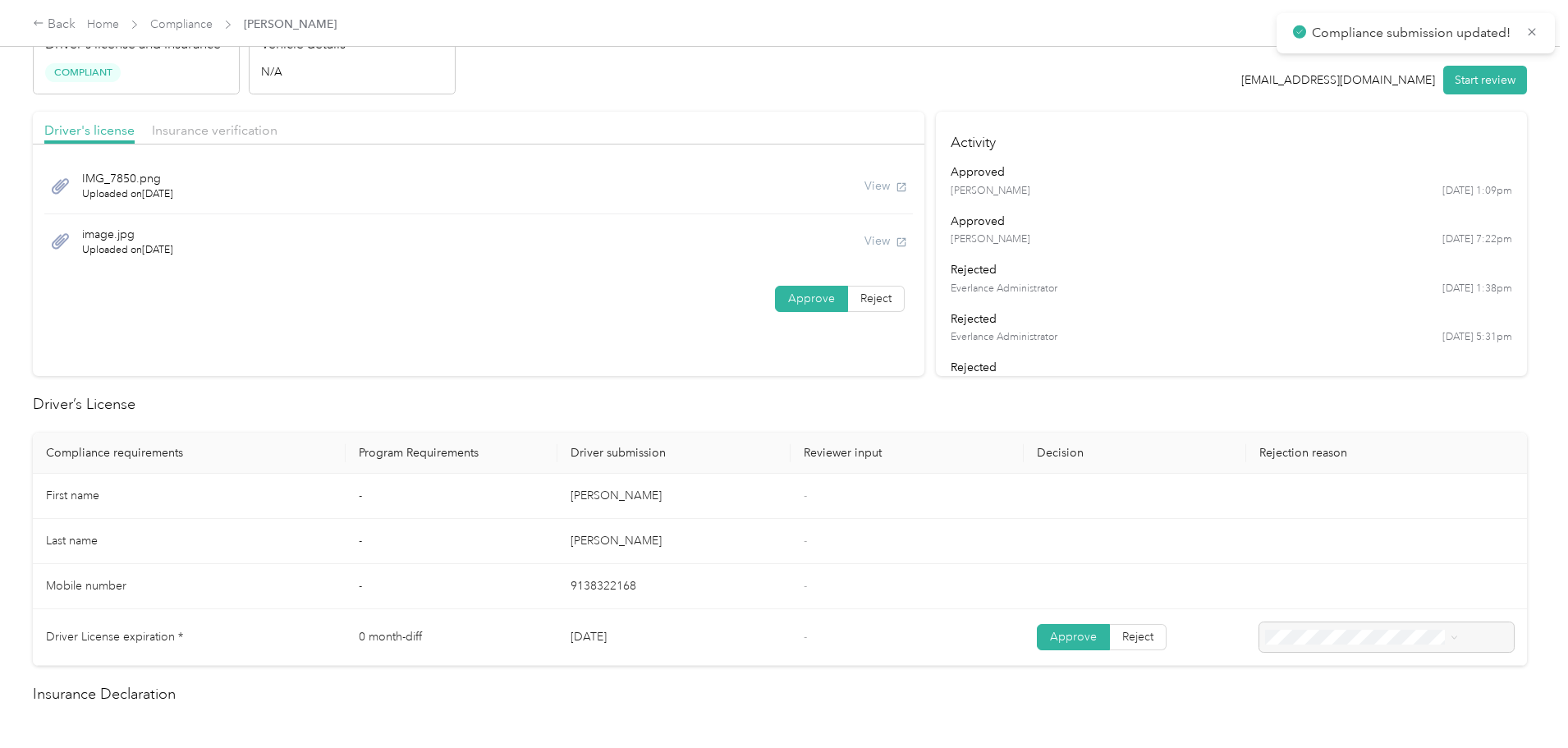
scroll to position [0, 0]
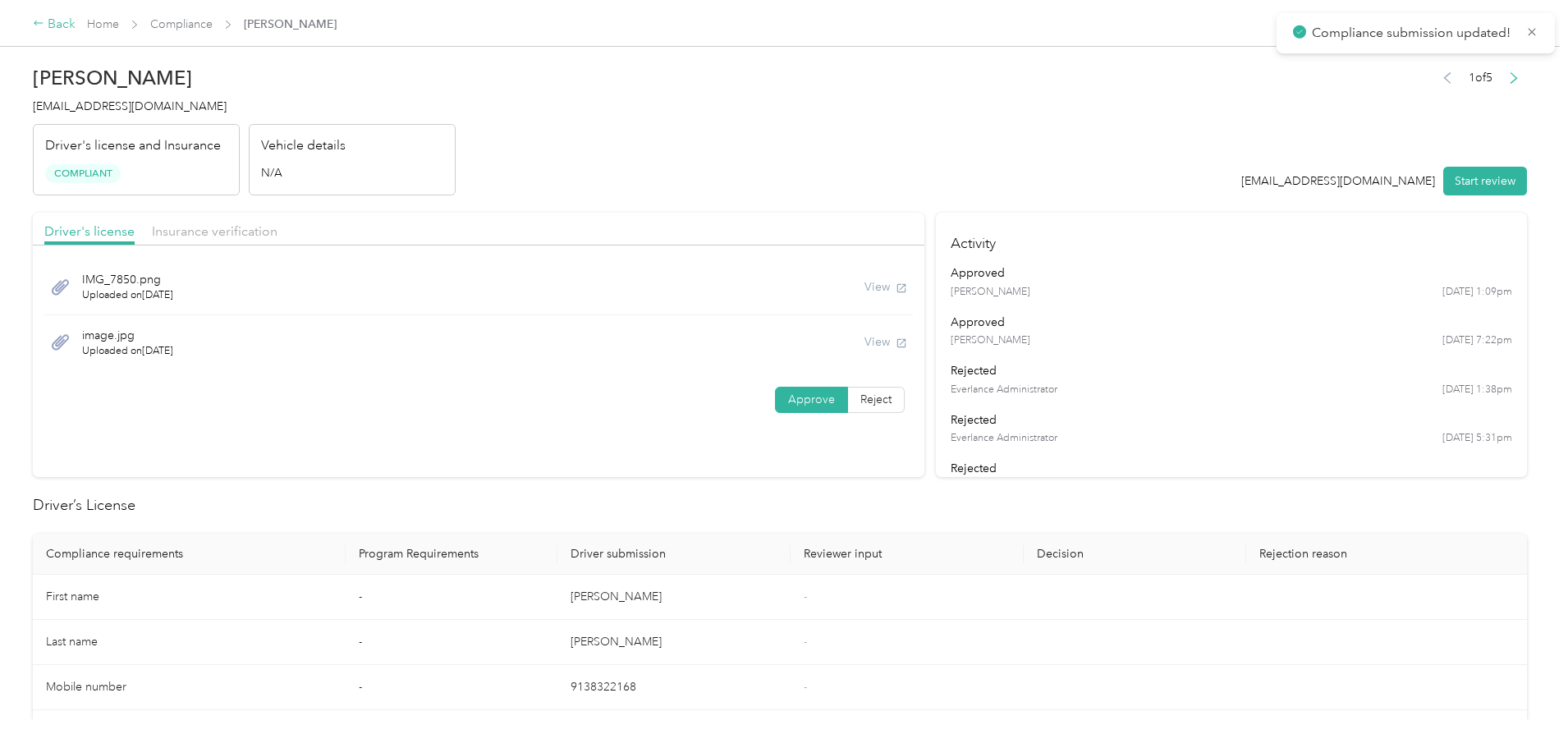
click at [75, 20] on div "Back" at bounding box center [55, 24] width 43 height 20
